Goal: Check status: Check status

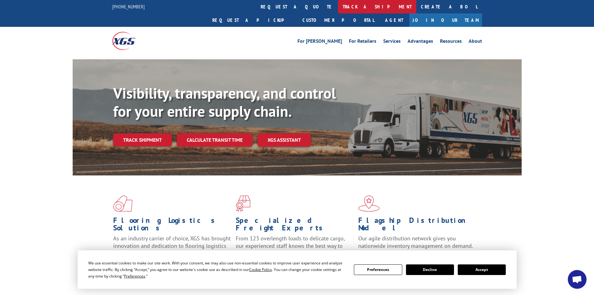
click at [338, 6] on link "track a shipment" at bounding box center [377, 6] width 78 height 13
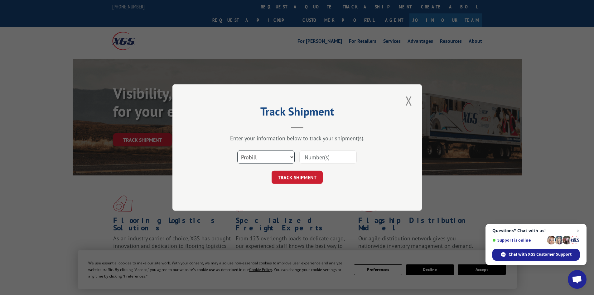
click at [288, 157] on select "Select category... Probill BOL PO" at bounding box center [265, 156] width 57 height 13
select select "bol"
click at [237, 150] on select "Select category... Probill BOL PO" at bounding box center [265, 156] width 57 height 13
click at [339, 156] on input at bounding box center [328, 156] width 57 height 13
paste input "5939288"
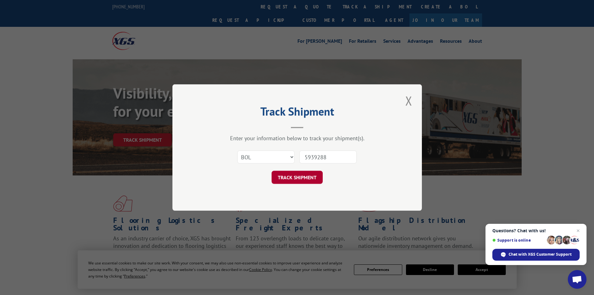
type input "5939288"
click at [308, 173] on button "TRACK SHIPMENT" at bounding box center [297, 177] width 51 height 13
